Goal: Information Seeking & Learning: Compare options

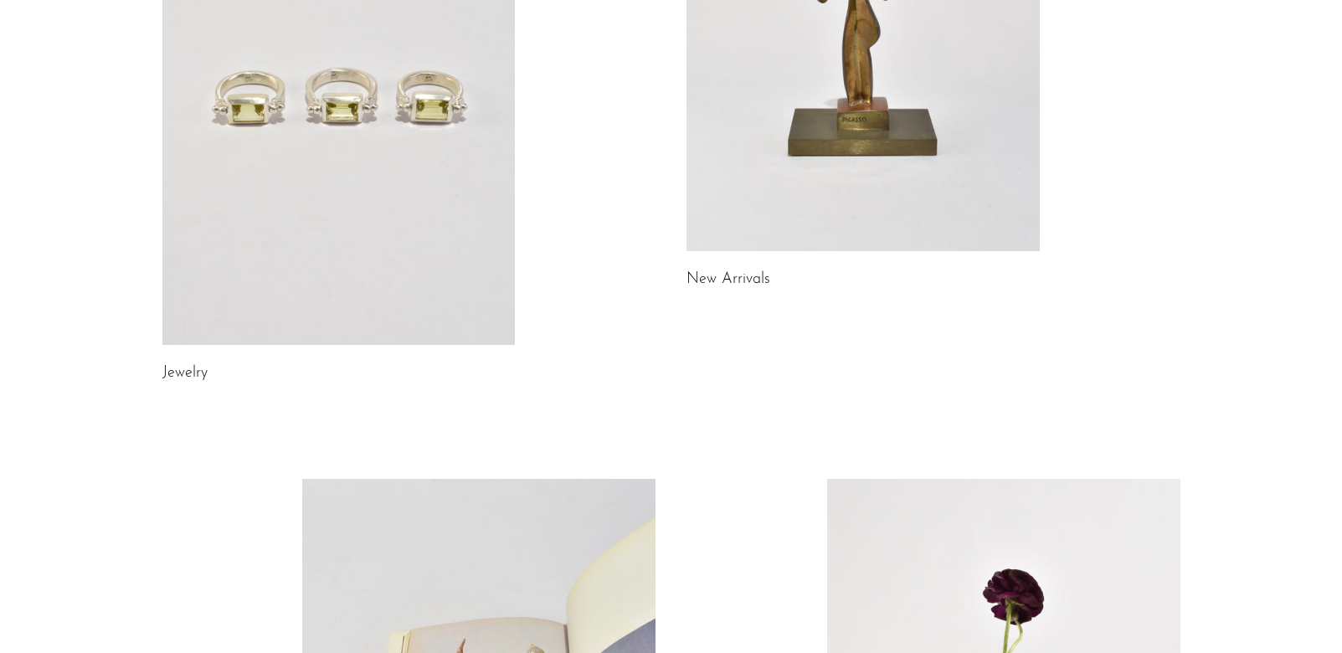
scroll to position [368, 0]
click at [315, 191] on link at bounding box center [338, 96] width 353 height 495
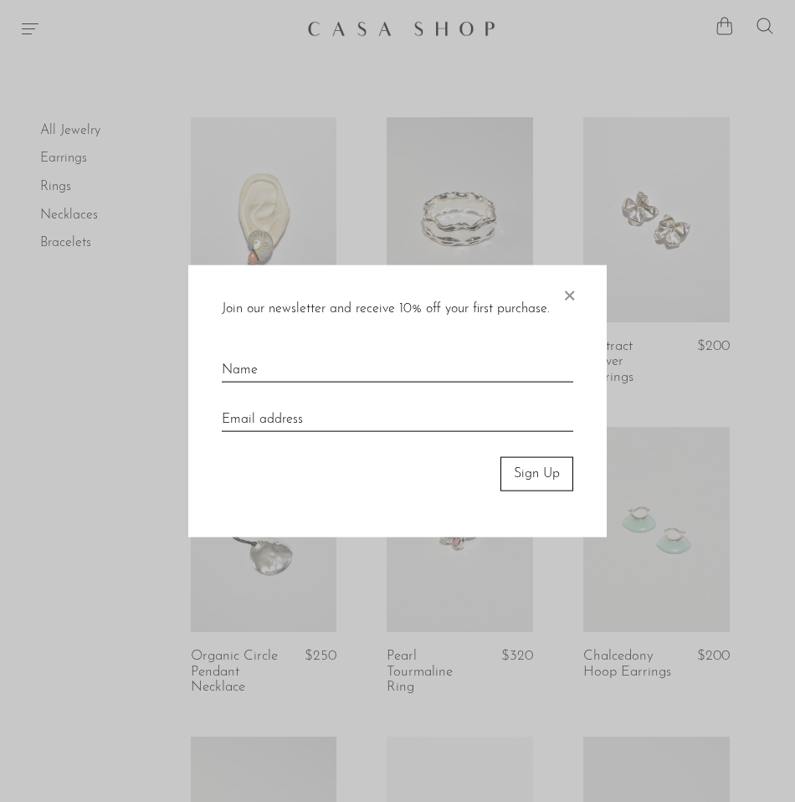
click at [567, 290] on span "×" at bounding box center [569, 292] width 17 height 54
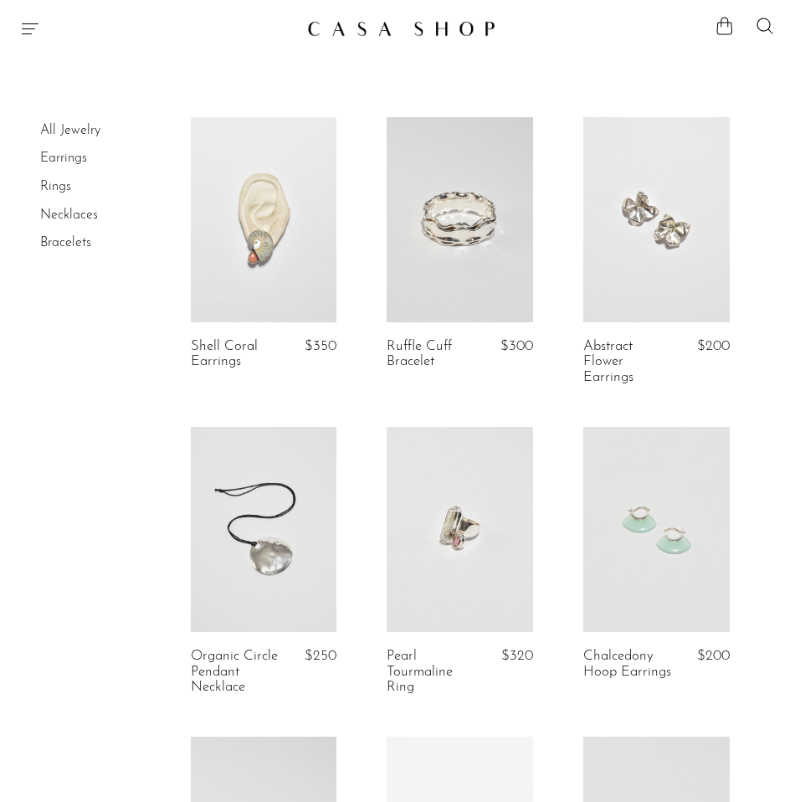
click at [502, 223] on link at bounding box center [460, 219] width 146 height 205
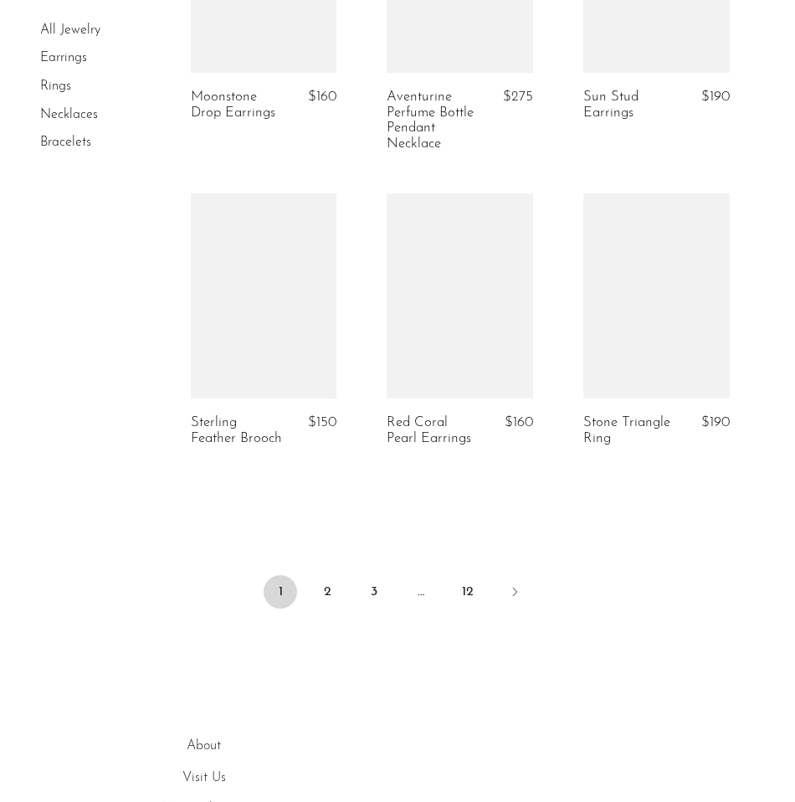
scroll to position [3350, 0]
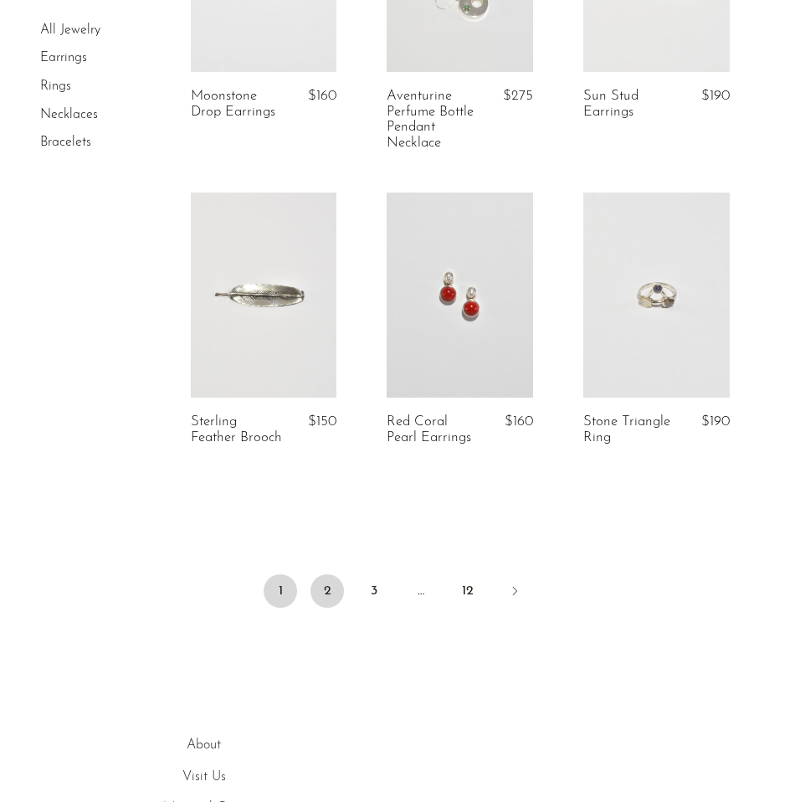
click at [336, 578] on link "2" at bounding box center [327, 590] width 33 height 33
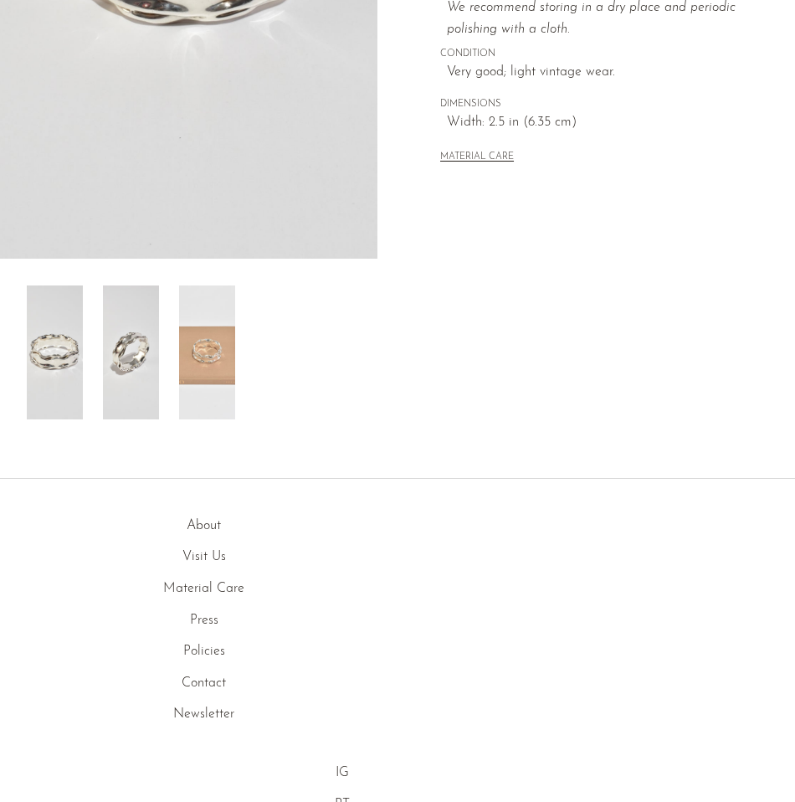
scroll to position [455, 0]
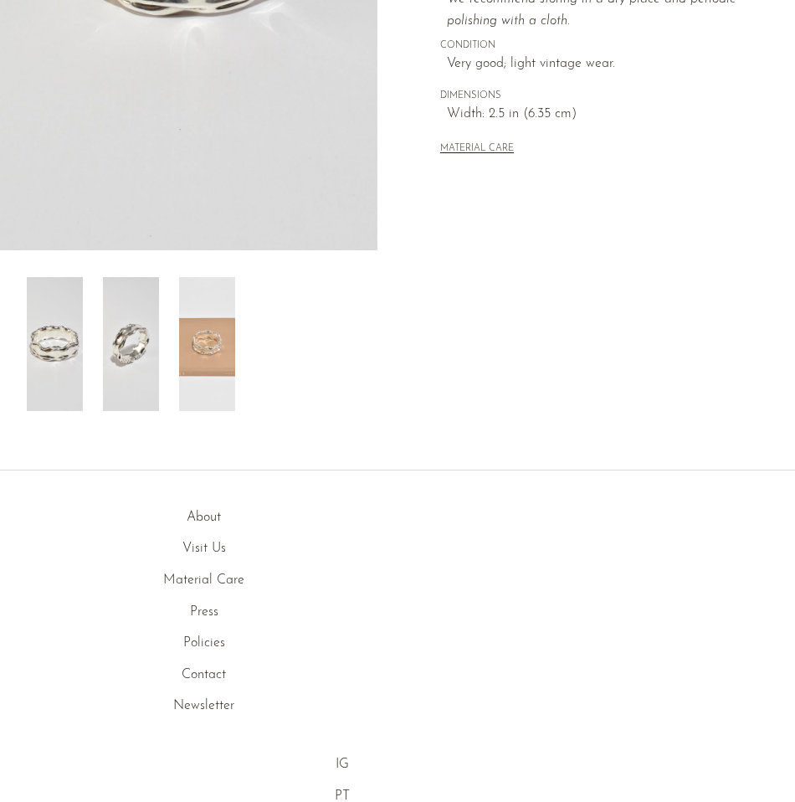
click at [126, 353] on img at bounding box center [131, 344] width 56 height 134
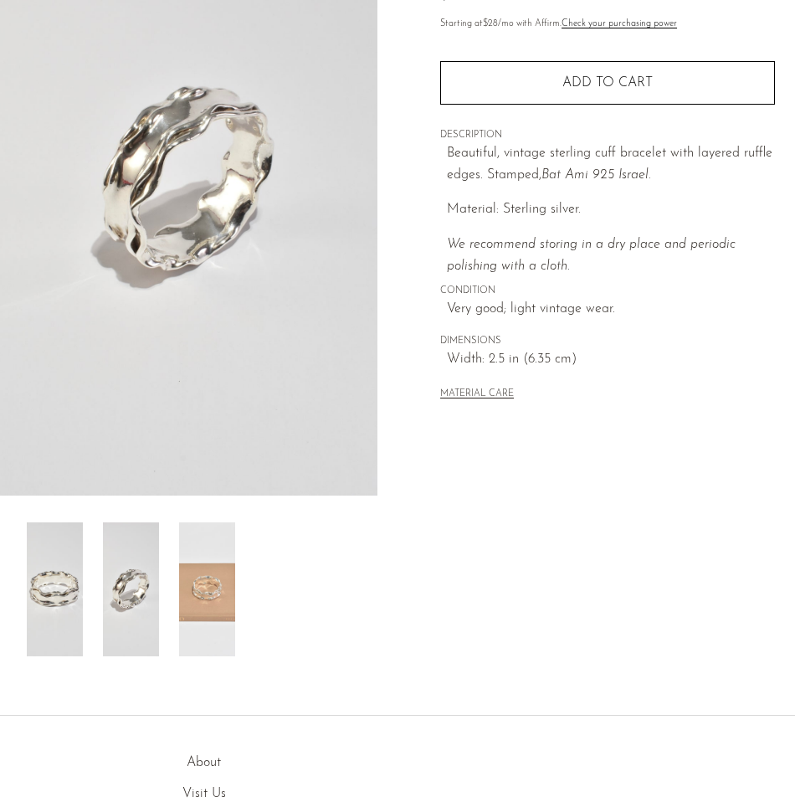
scroll to position [137, 0]
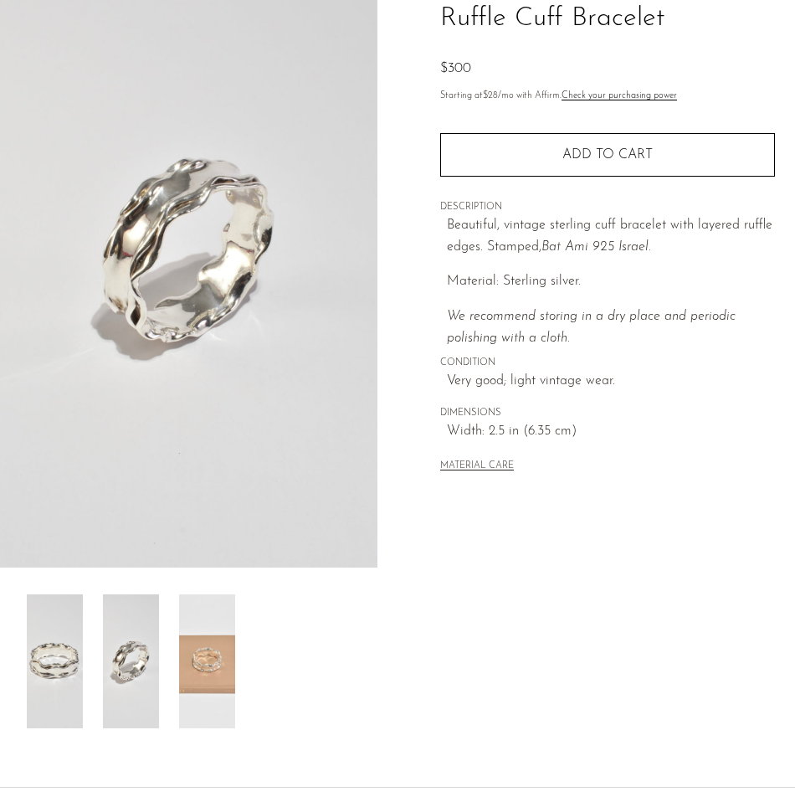
click at [203, 639] on img at bounding box center [207, 661] width 56 height 134
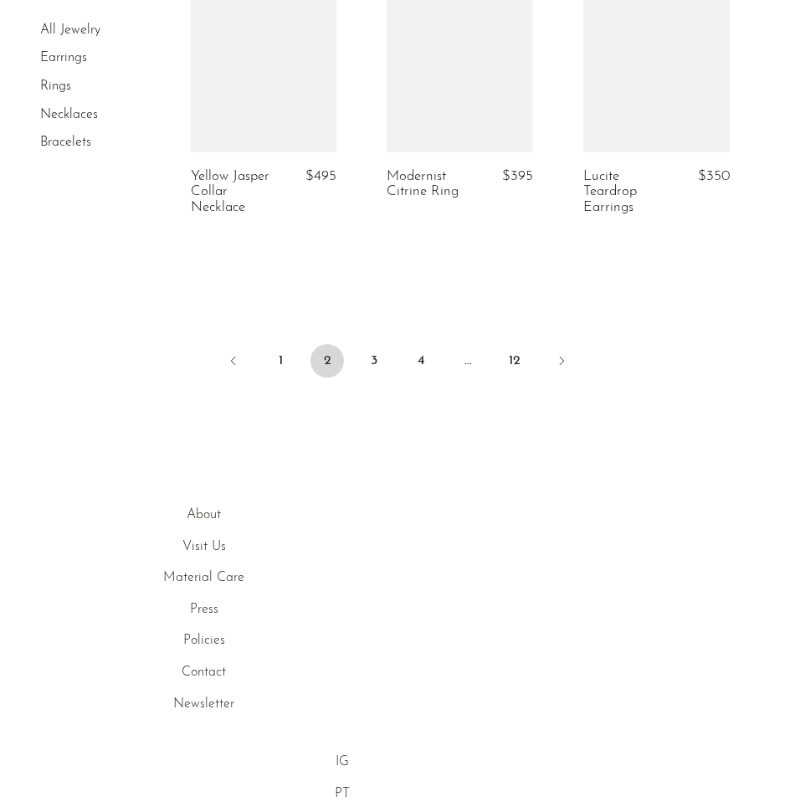
scroll to position [3663, 0]
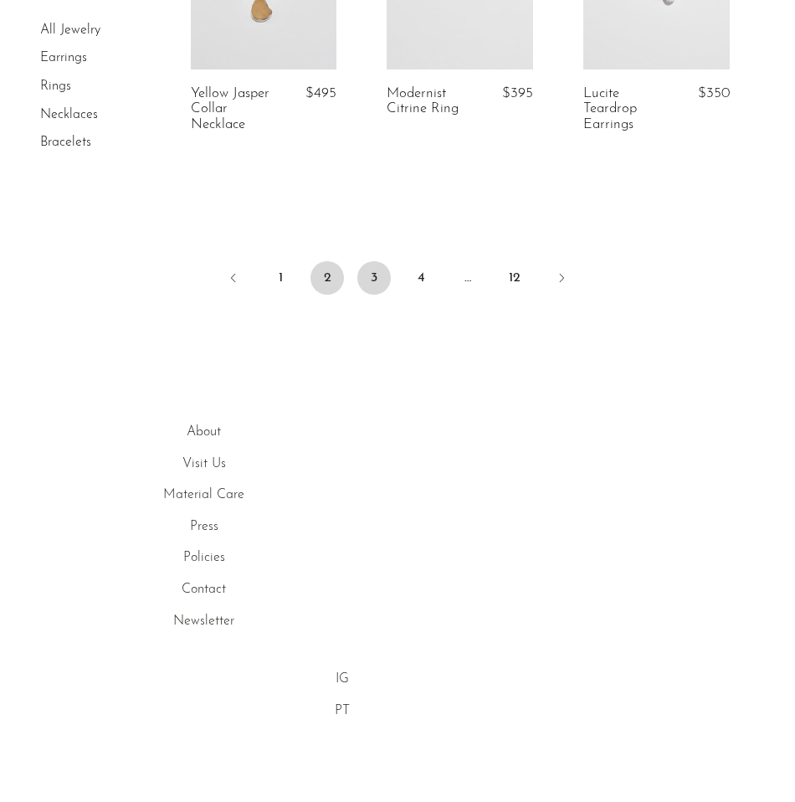
click at [378, 280] on link "3" at bounding box center [373, 277] width 33 height 33
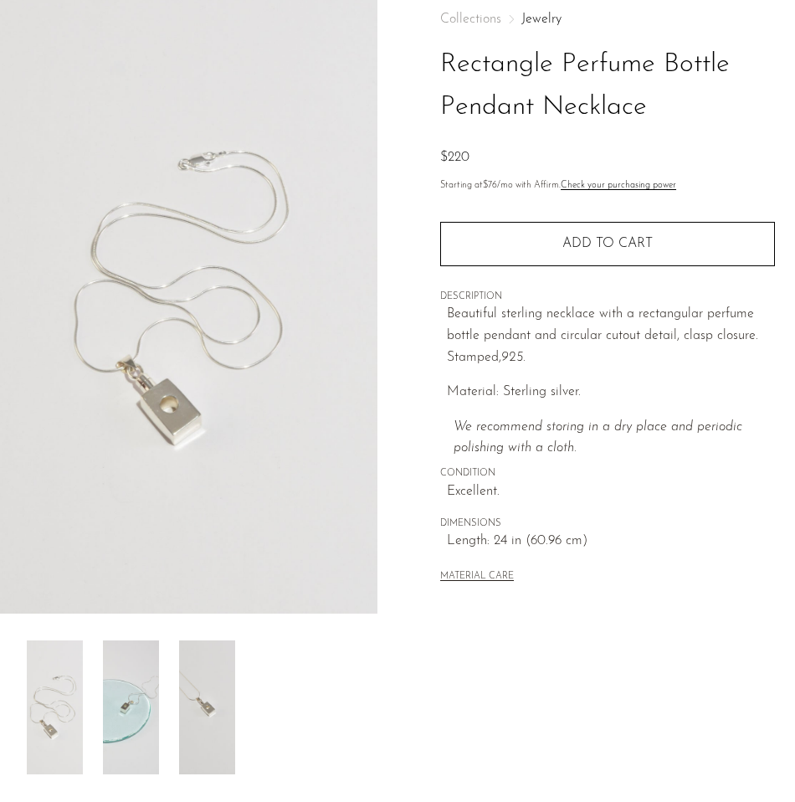
scroll to position [197, 0]
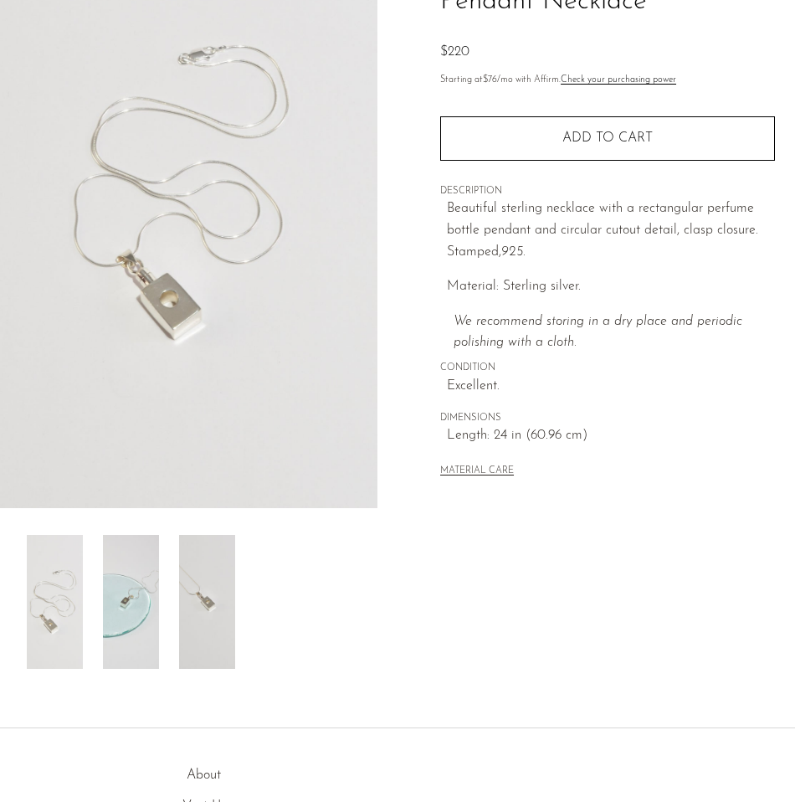
click at [131, 607] on img at bounding box center [131, 602] width 56 height 134
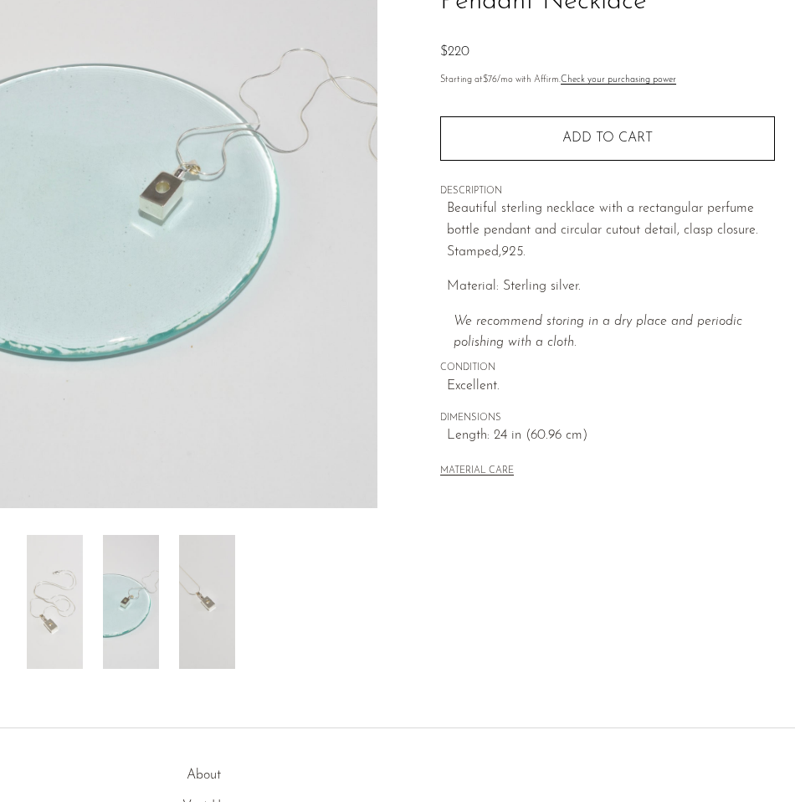
click at [201, 600] on img at bounding box center [207, 602] width 56 height 134
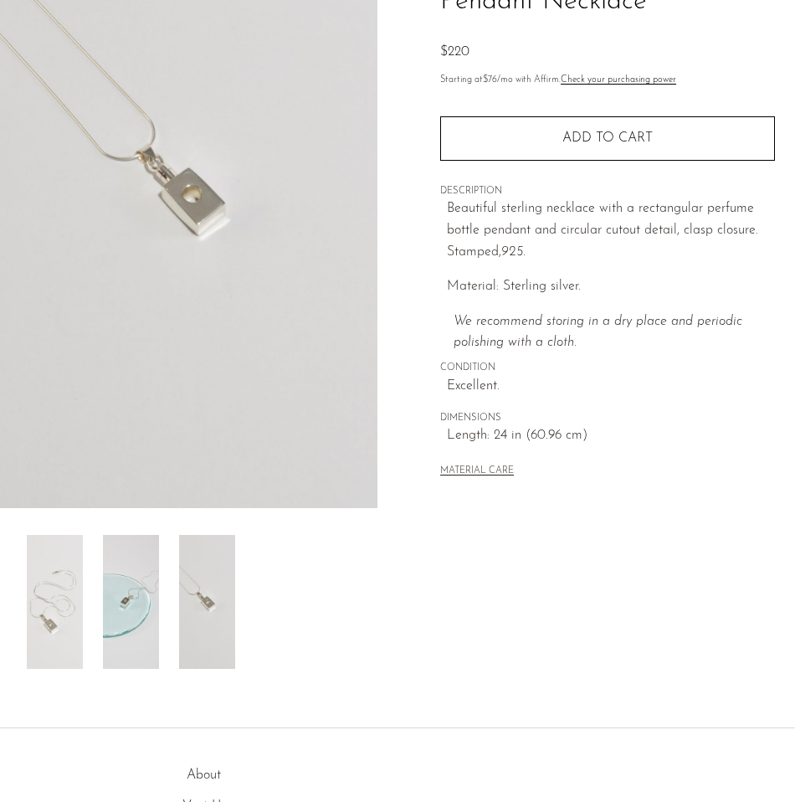
click at [203, 190] on img at bounding box center [189, 194] width 378 height 628
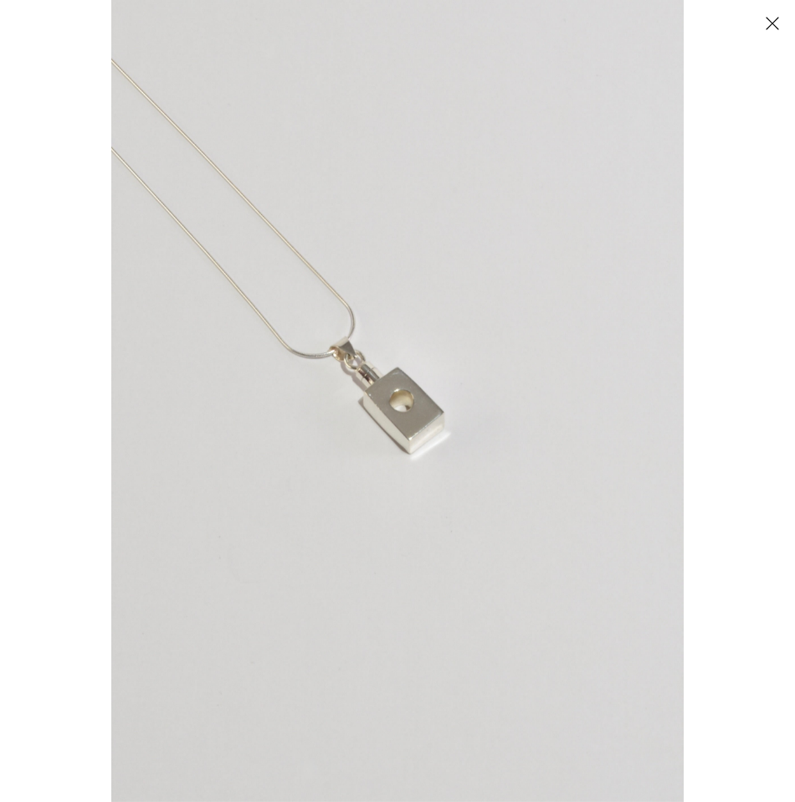
click at [403, 419] on img at bounding box center [397, 401] width 573 height 802
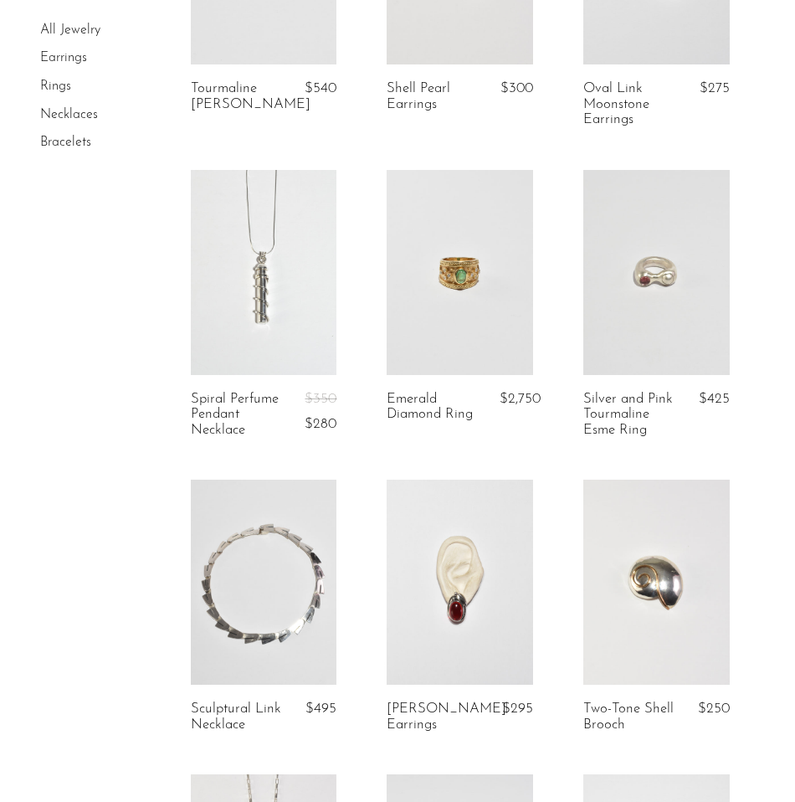
scroll to position [882, 0]
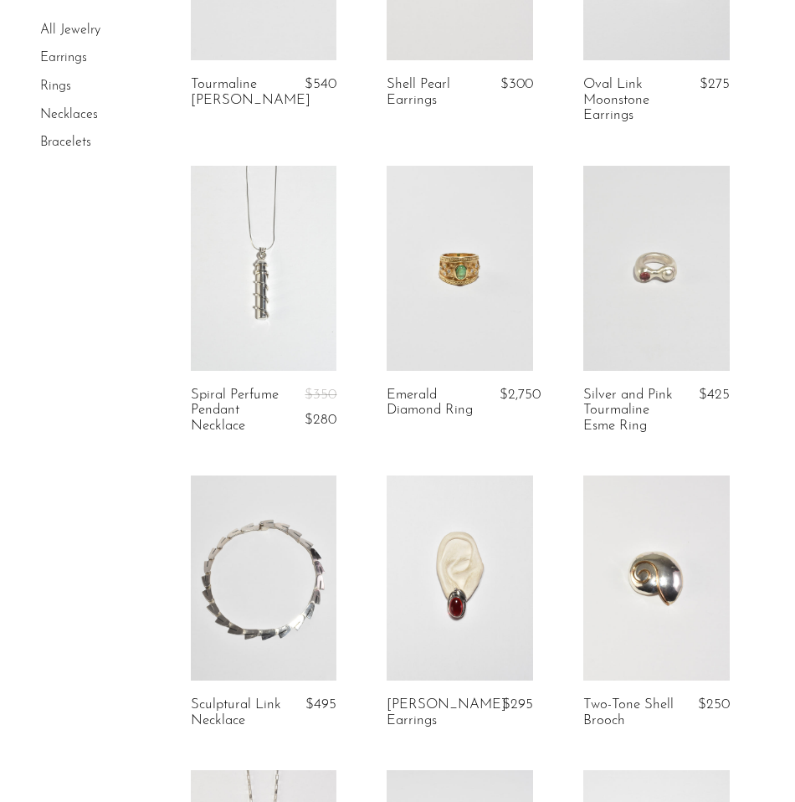
click at [249, 269] on link at bounding box center [264, 268] width 146 height 205
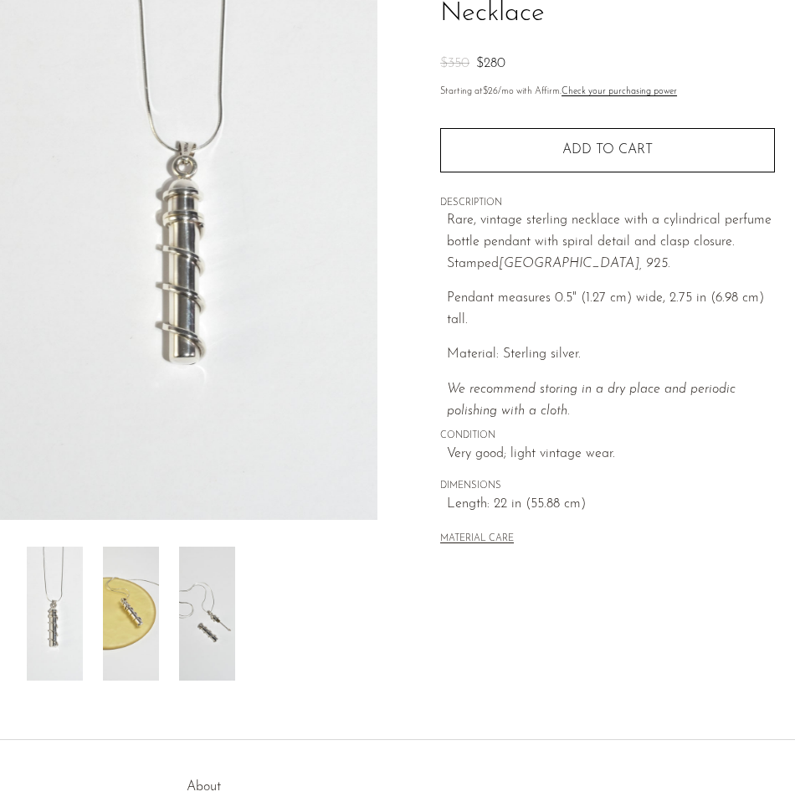
scroll to position [191, 0]
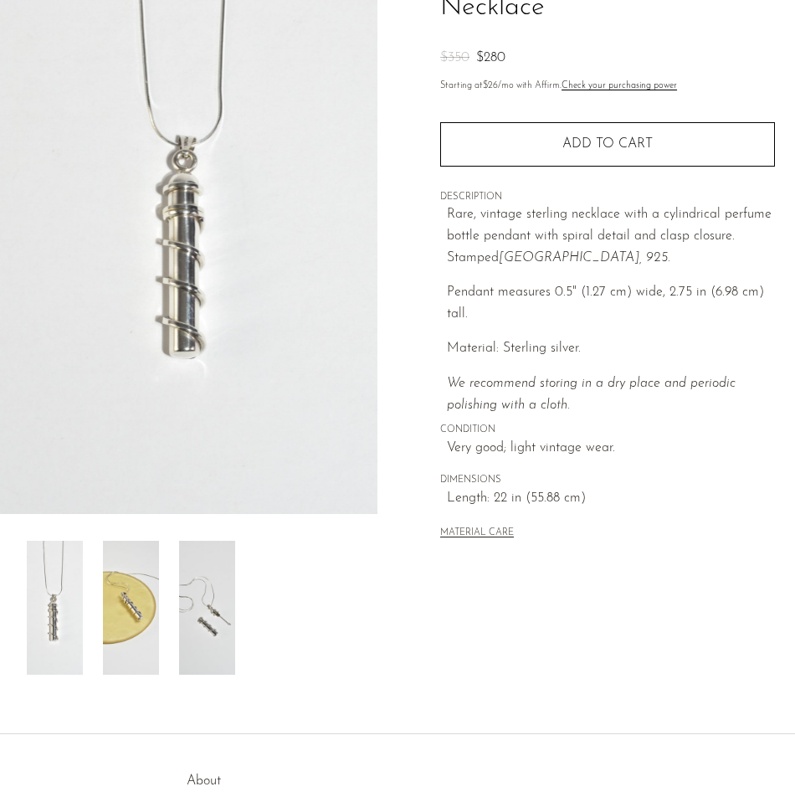
click at [144, 615] on img at bounding box center [131, 608] width 56 height 134
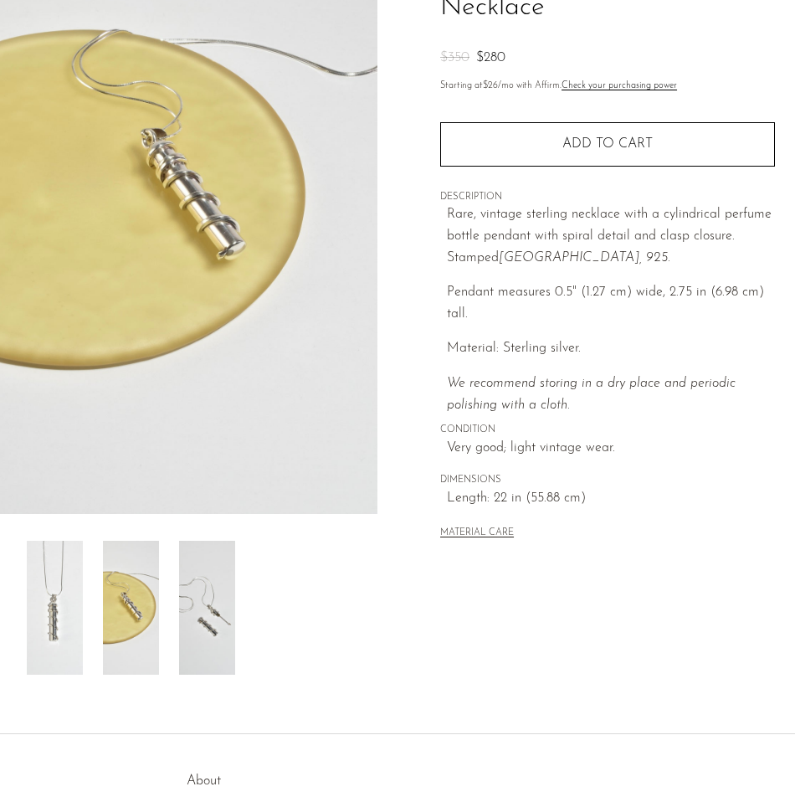
click at [193, 616] on img at bounding box center [207, 608] width 56 height 134
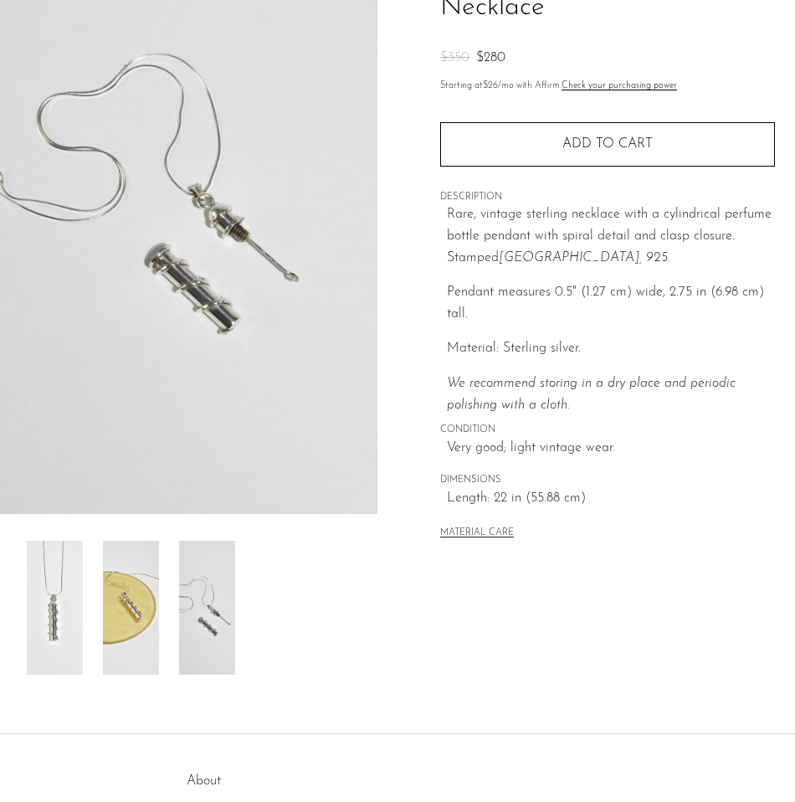
click at [285, 280] on img at bounding box center [189, 200] width 378 height 628
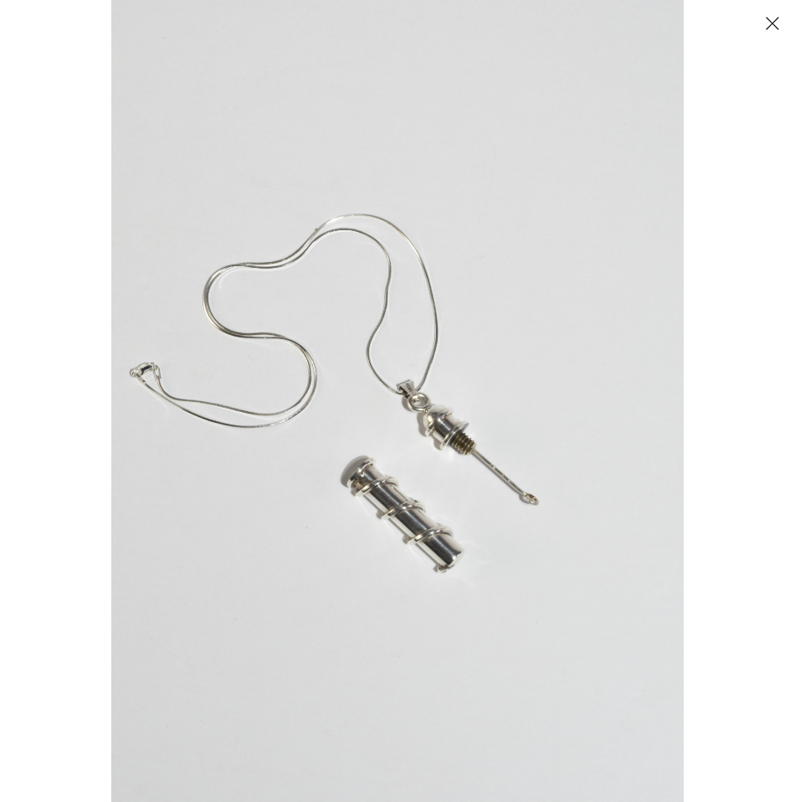
click at [528, 486] on img at bounding box center [397, 401] width 573 height 802
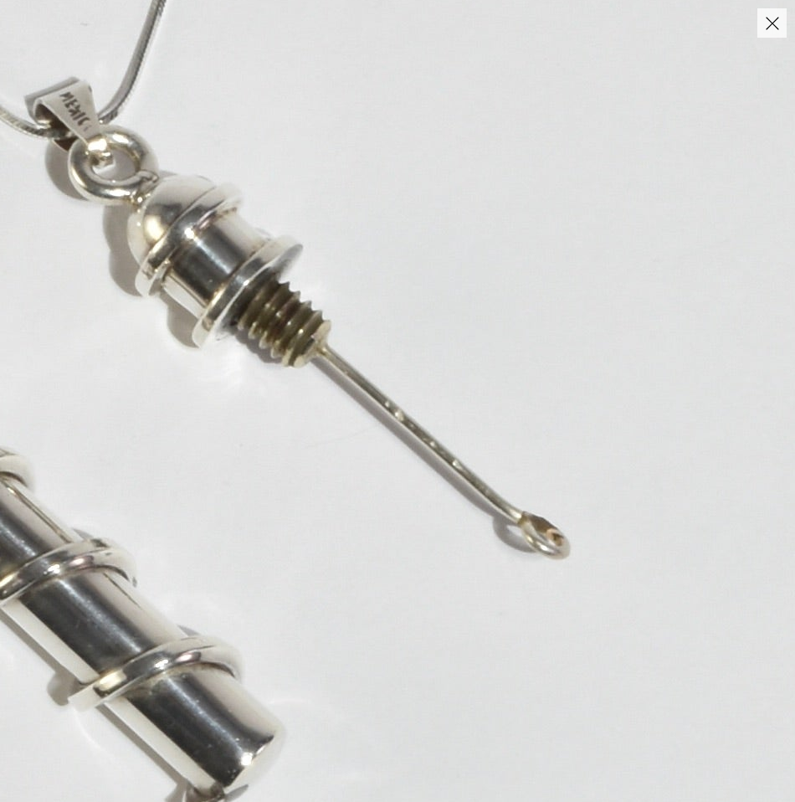
click at [121, 463] on img at bounding box center [29, 160] width 2189 height 3065
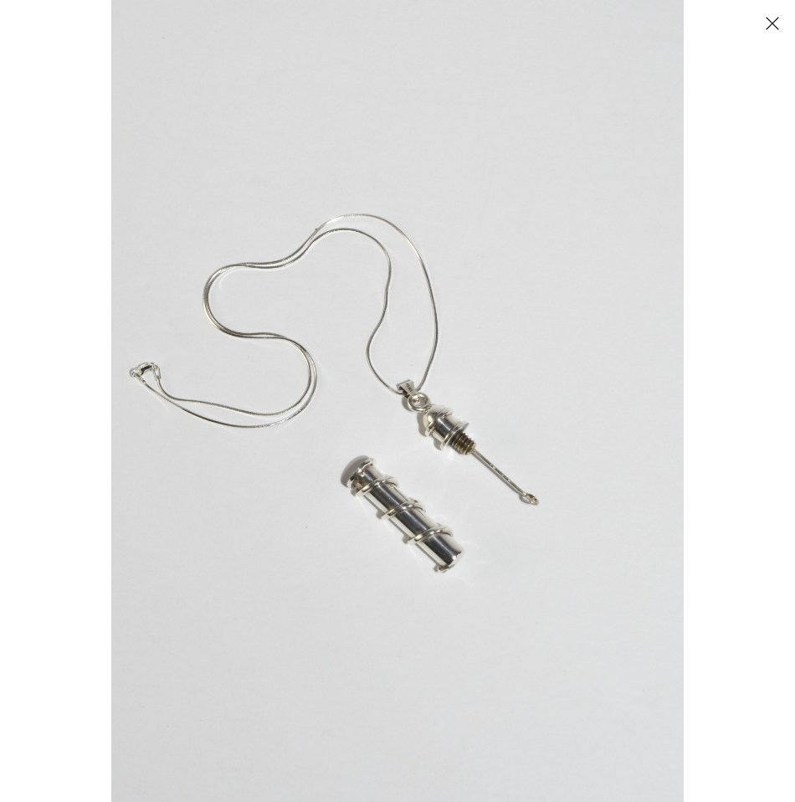
click at [778, 18] on button "Close" at bounding box center [772, 22] width 29 height 29
